Goal: Check status

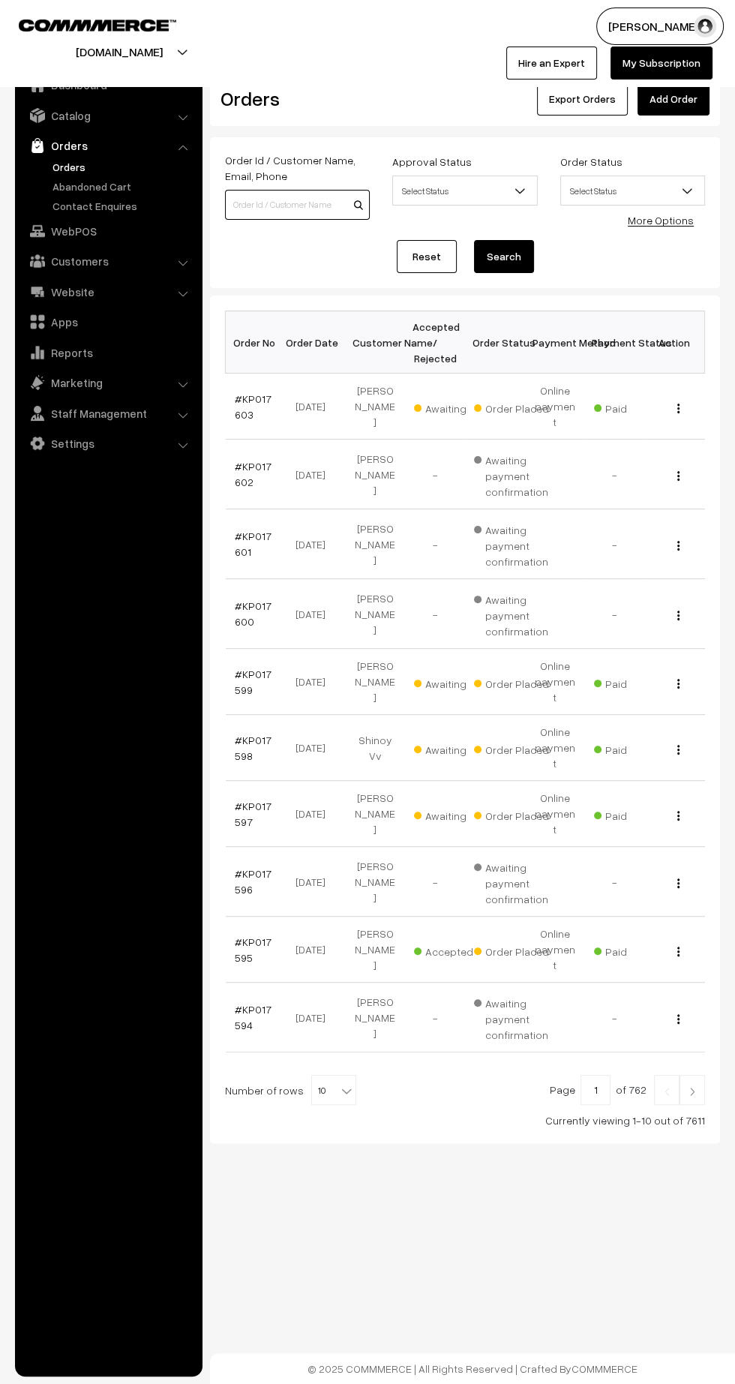
click at [284, 191] on input at bounding box center [297, 205] width 145 height 30
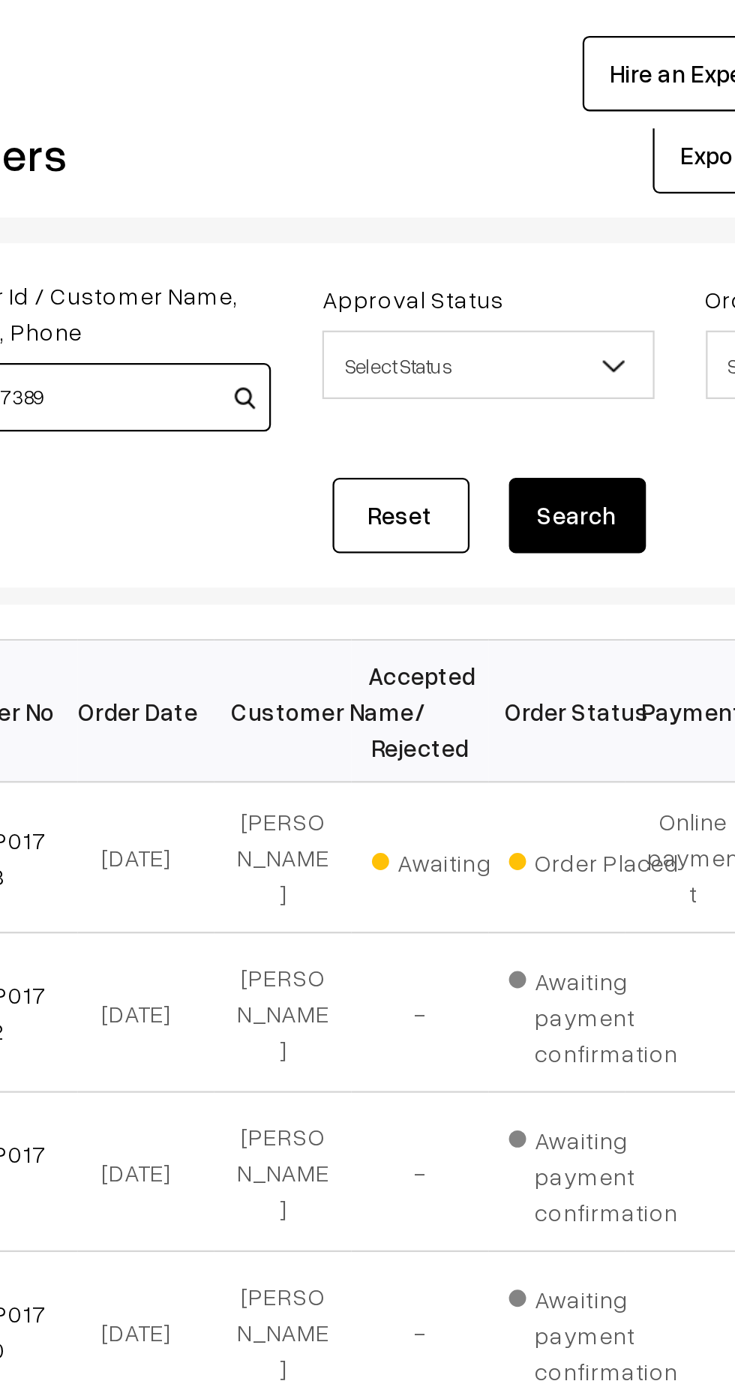
type input "KP017389"
click at [506, 259] on button "Search" at bounding box center [504, 256] width 60 height 33
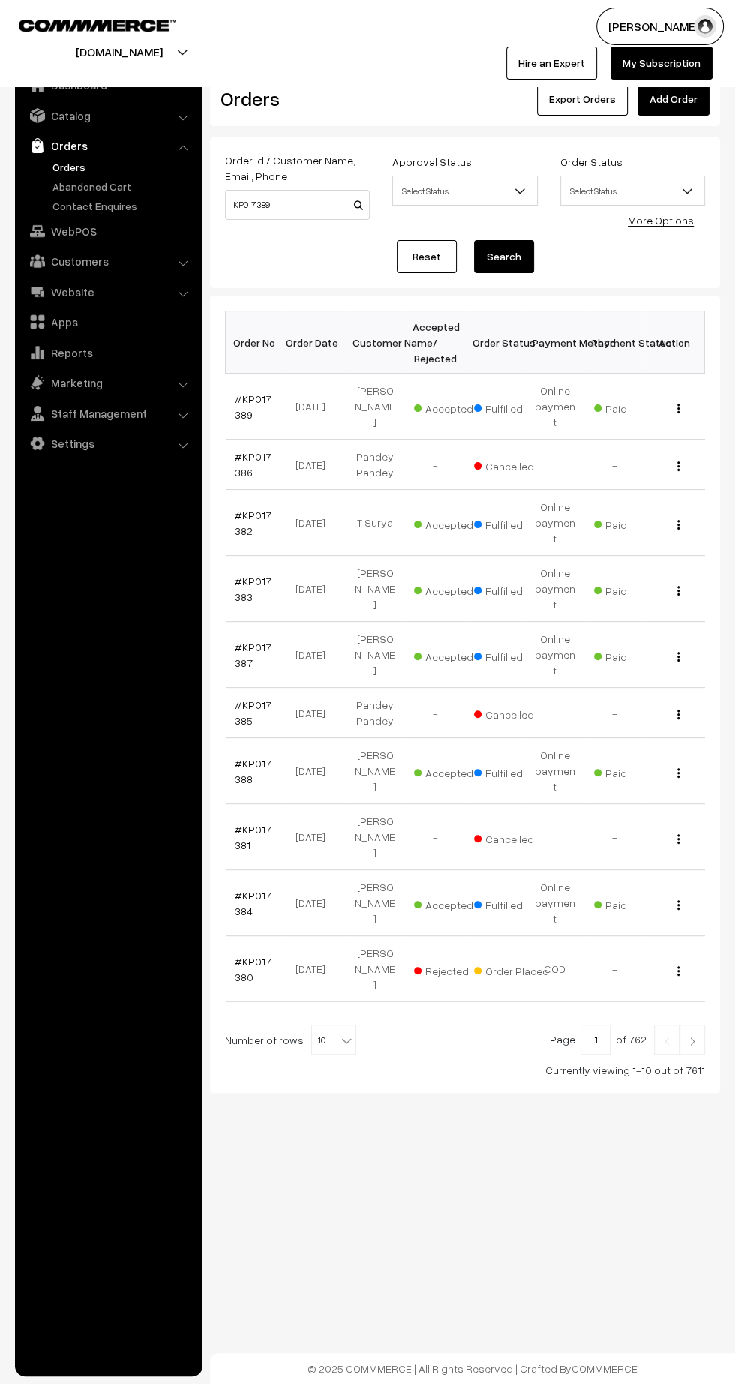
click at [257, 393] on link "#KP017389" at bounding box center [253, 406] width 37 height 29
